Goal: Task Accomplishment & Management: Manage account settings

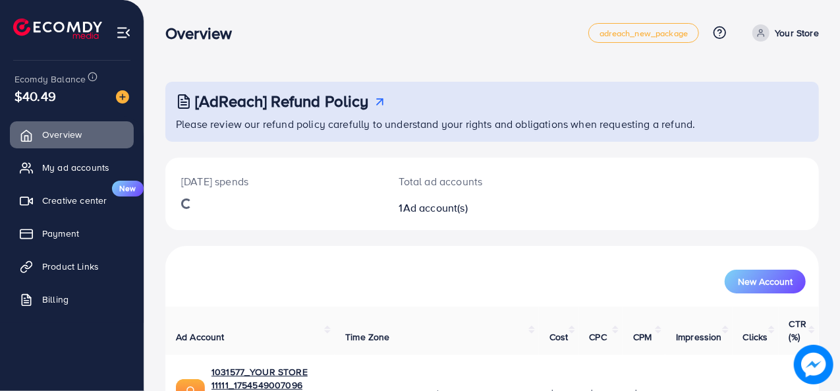
scroll to position [57, 0]
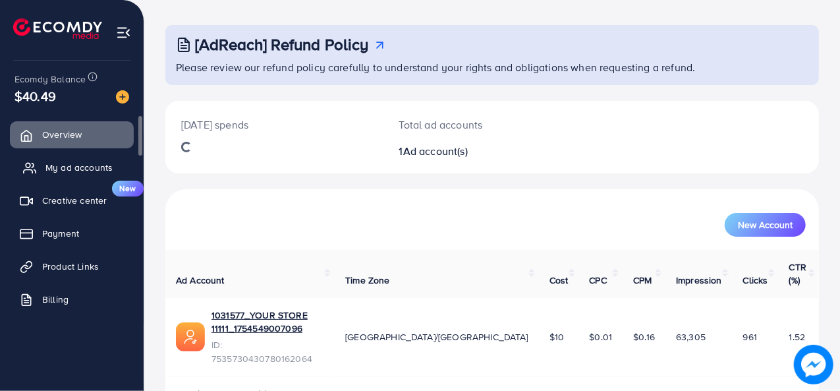
click at [70, 174] on link "My ad accounts" at bounding box center [72, 167] width 124 height 26
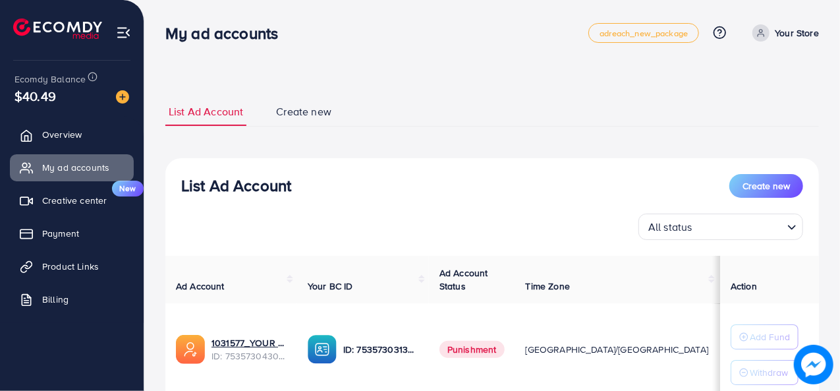
drag, startPoint x: 638, startPoint y: 351, endPoint x: 621, endPoint y: 355, distance: 17.6
click at [719, 355] on td "$10" at bounding box center [739, 349] width 40 height 93
drag, startPoint x: 675, startPoint y: 353, endPoint x: 651, endPoint y: 353, distance: 23.7
click at [651, 353] on tr "1031577_YOUR STORE 11111_1754549007096 ID: 7535730430780162064 ID: 753573031345…" at bounding box center [539, 349] width 748 height 93
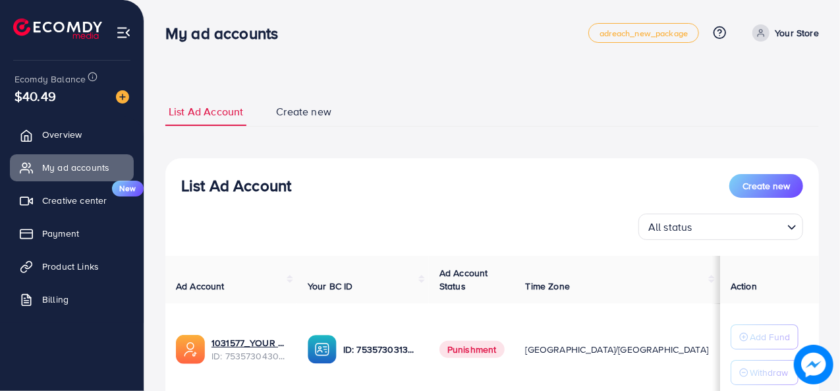
click at [719, 320] on td "$10" at bounding box center [739, 349] width 40 height 93
click at [763, 177] on button "Create new" at bounding box center [766, 186] width 74 height 24
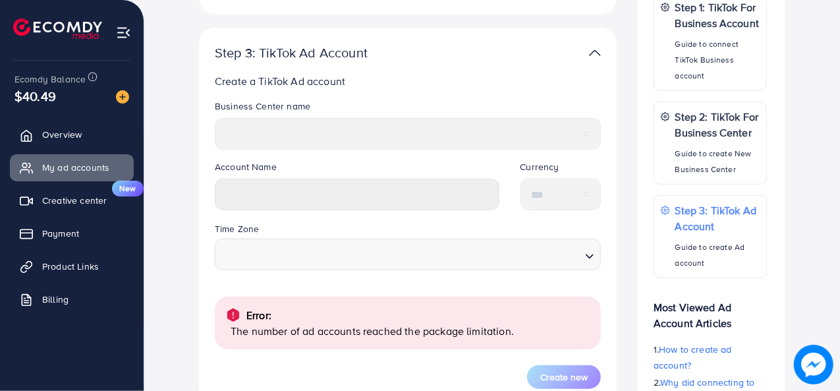
scroll to position [266, 0]
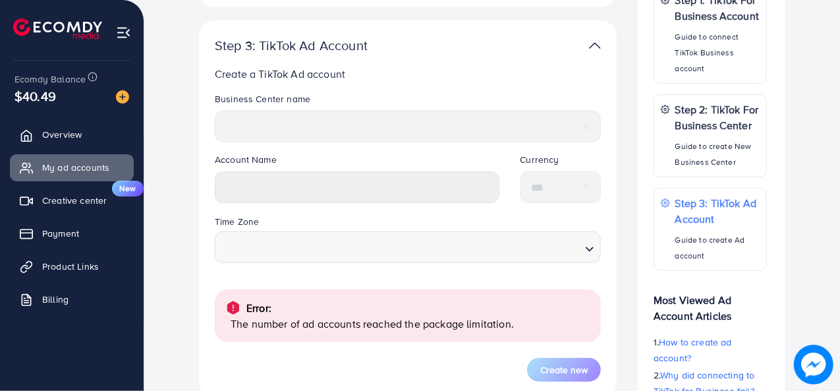
click at [360, 330] on p "The number of ad accounts reached the package limitation." at bounding box center [411, 324] width 360 height 16
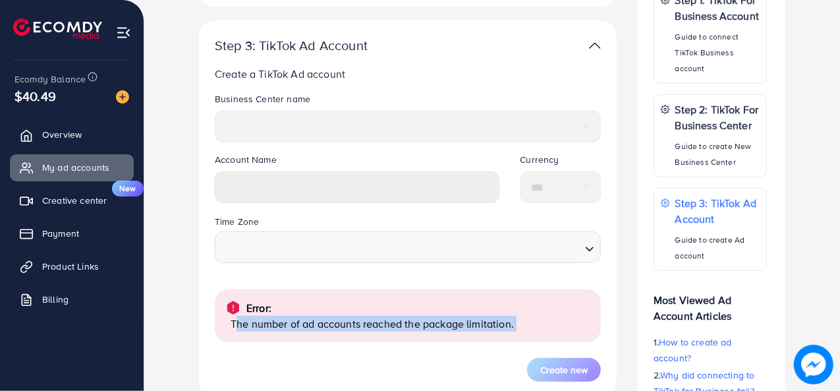
click at [360, 330] on p "The number of ad accounts reached the package limitation." at bounding box center [411, 324] width 360 height 16
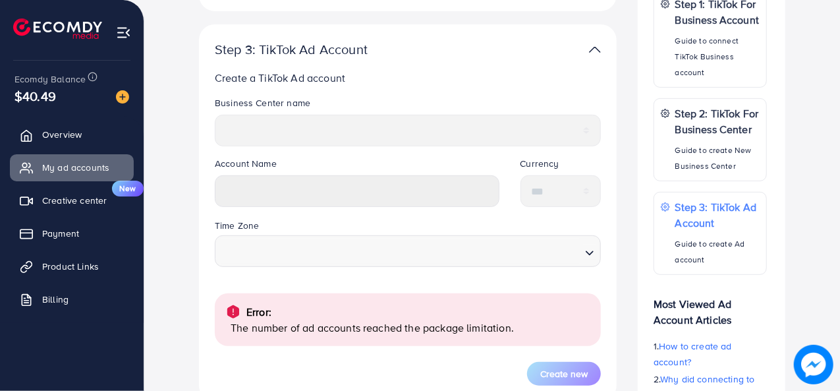
scroll to position [261, 0]
